Goal: Navigation & Orientation: Find specific page/section

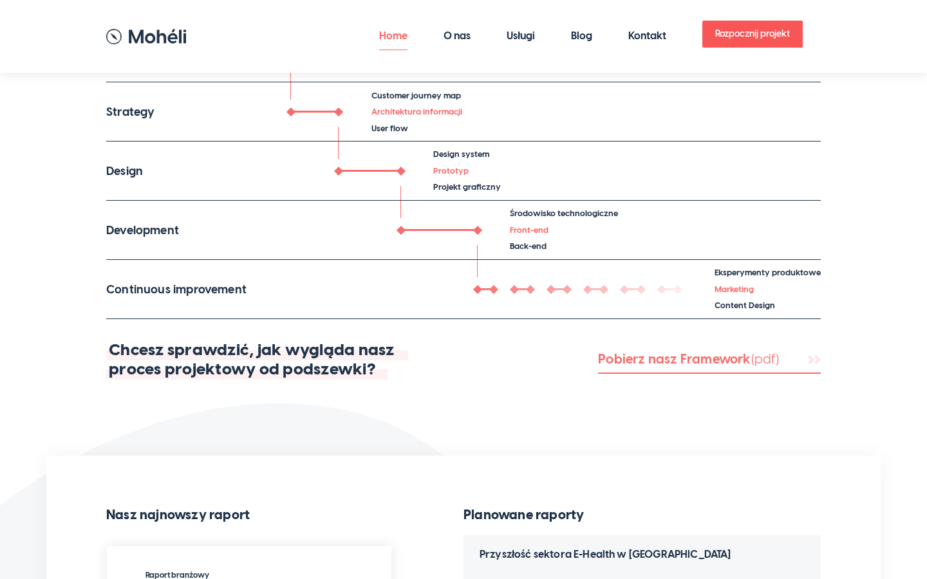
scroll to position [66, 0]
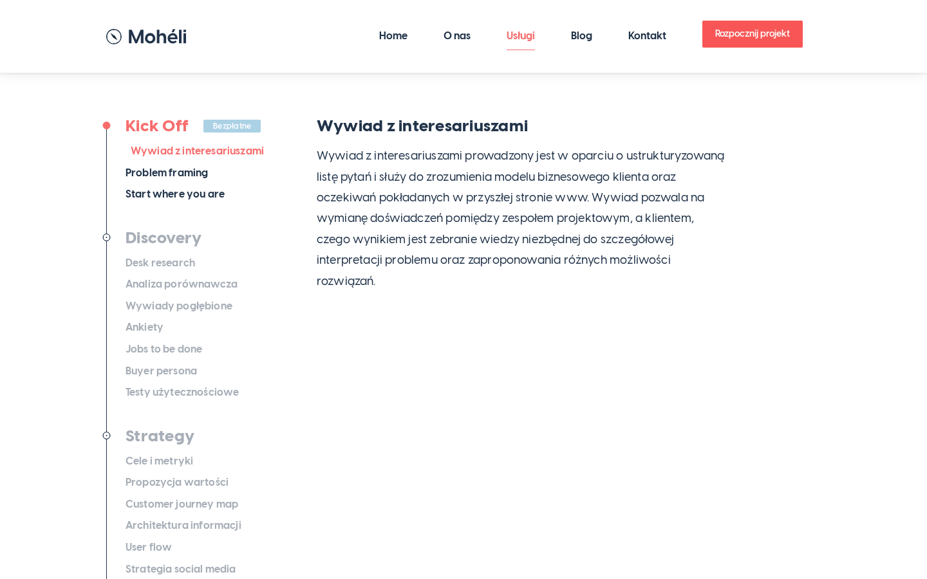
scroll to position [272, 0]
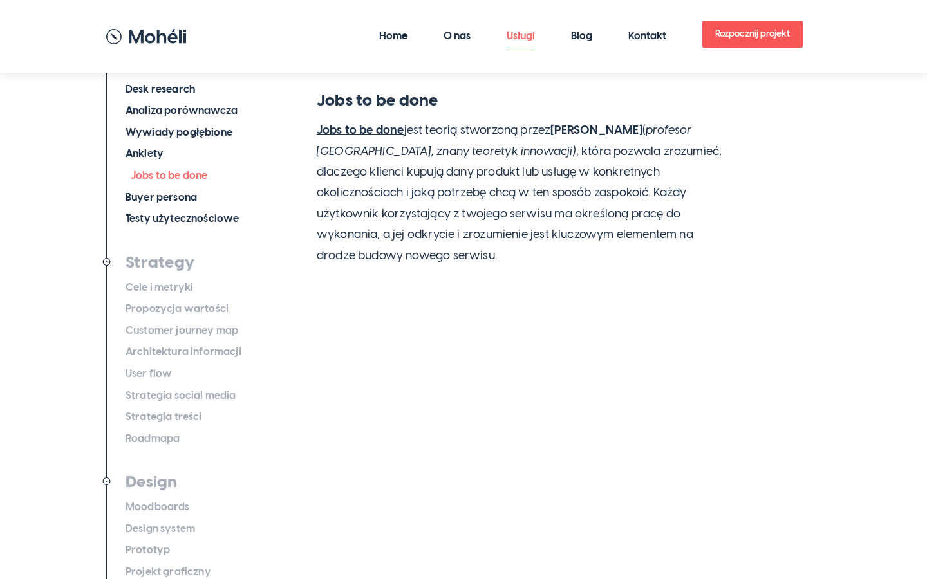
scroll to position [470, 0]
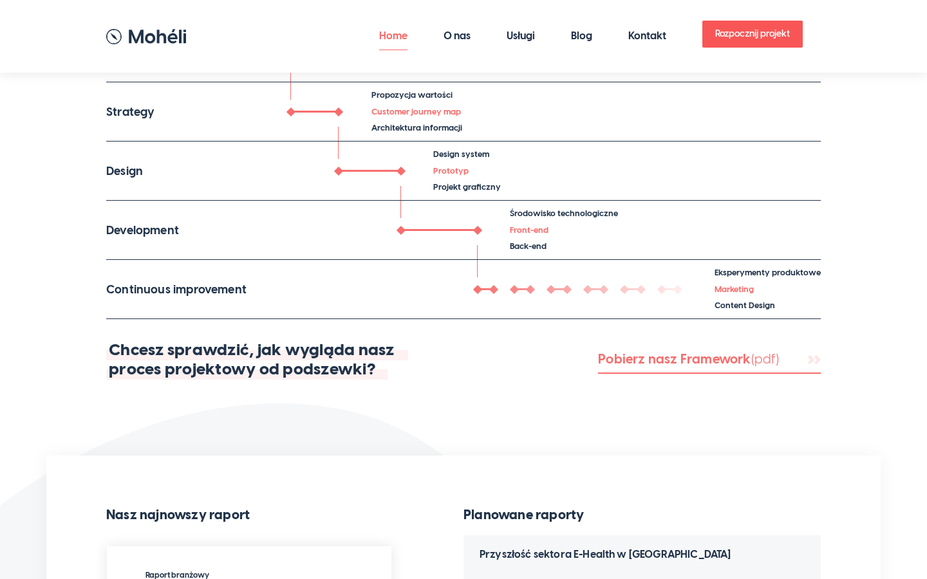
scroll to position [66, 0]
